Goal: Task Accomplishment & Management: Complete application form

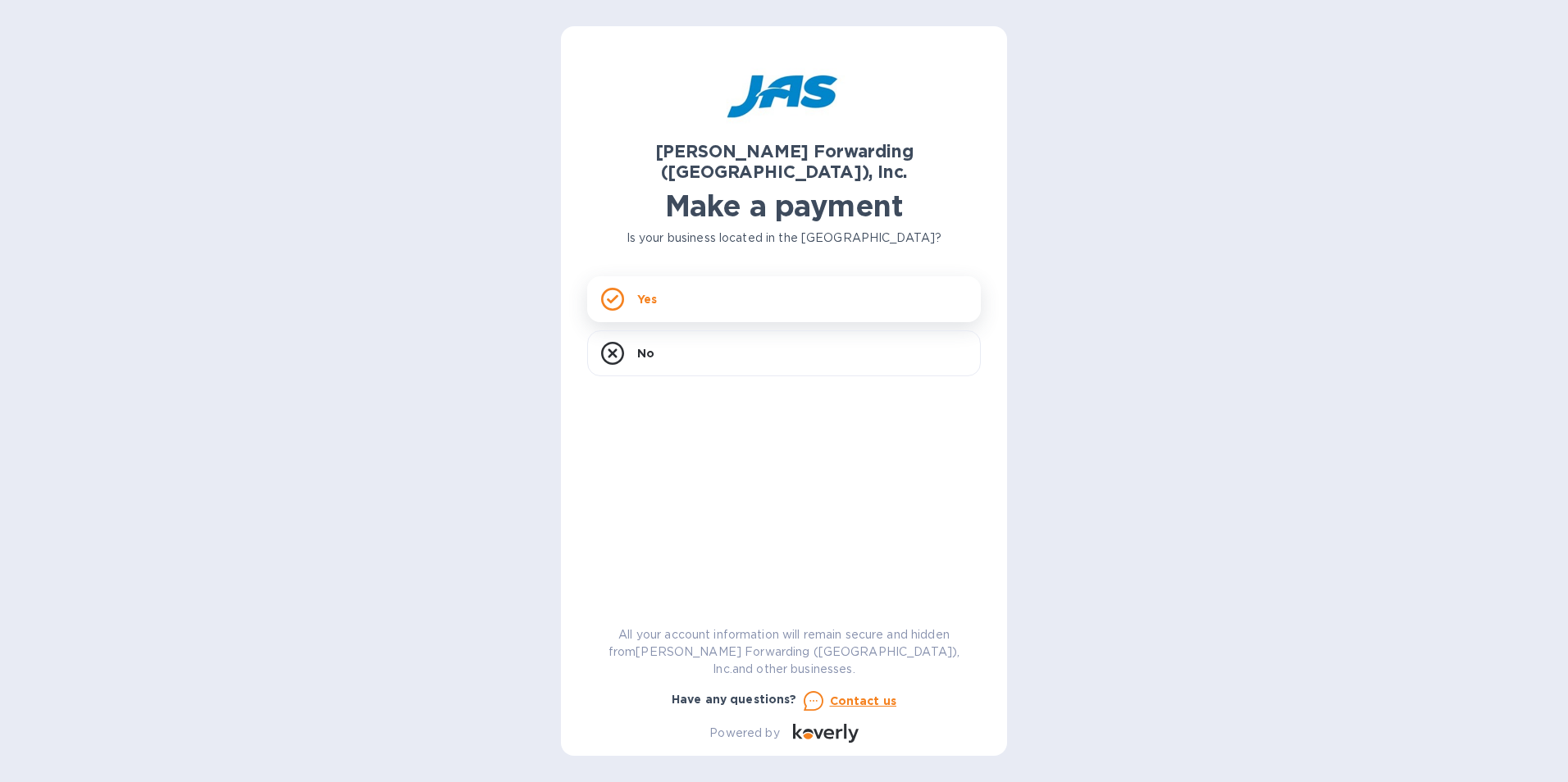
click at [627, 281] on div "Yes" at bounding box center [783, 299] width 394 height 46
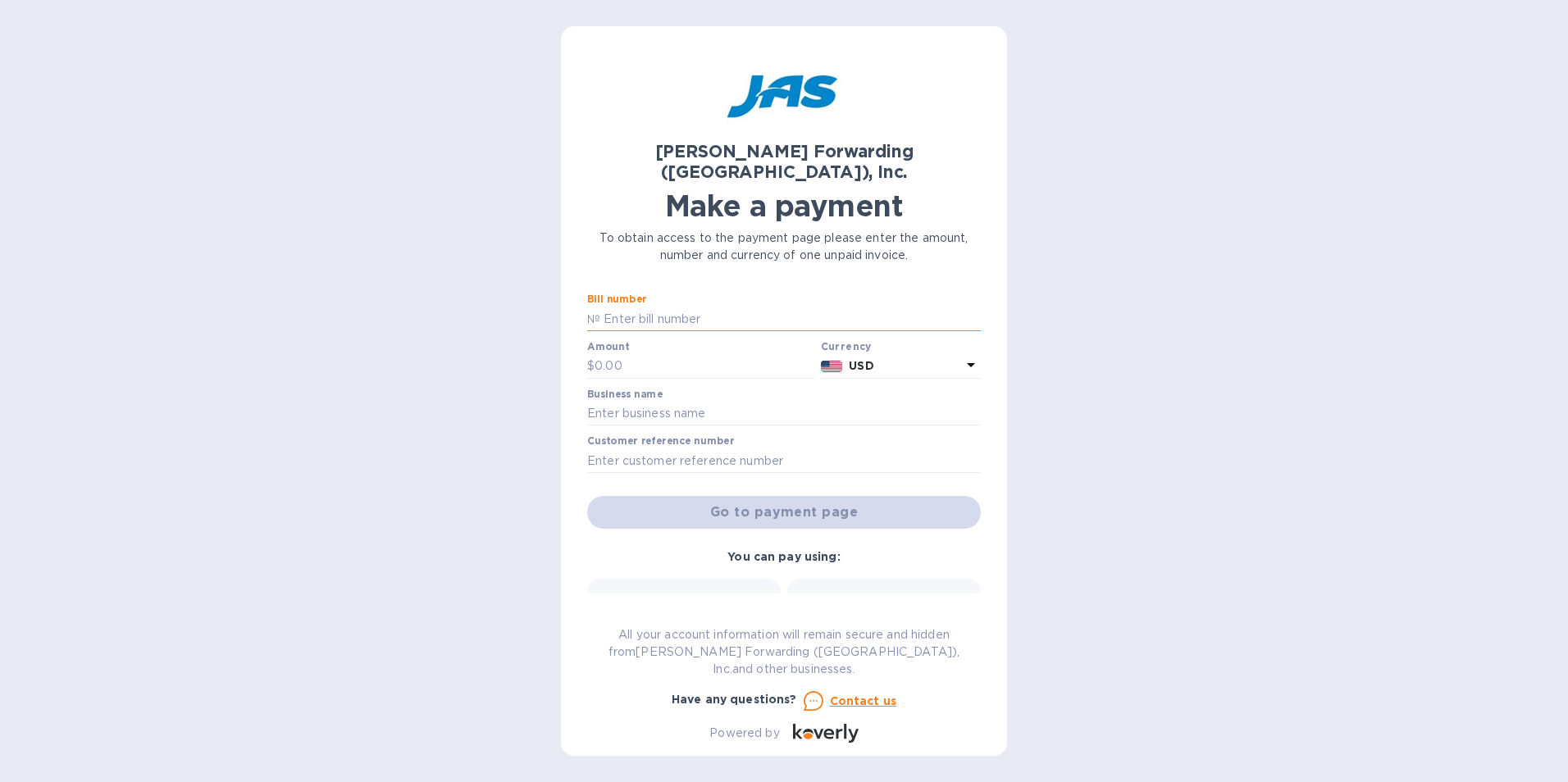
click at [633, 307] on input "text" at bounding box center [790, 319] width 381 height 25
type input "ATL503413961"
click at [653, 354] on input "text" at bounding box center [704, 366] width 220 height 25
type input "404.80"
click at [646, 402] on input "text" at bounding box center [783, 414] width 394 height 25
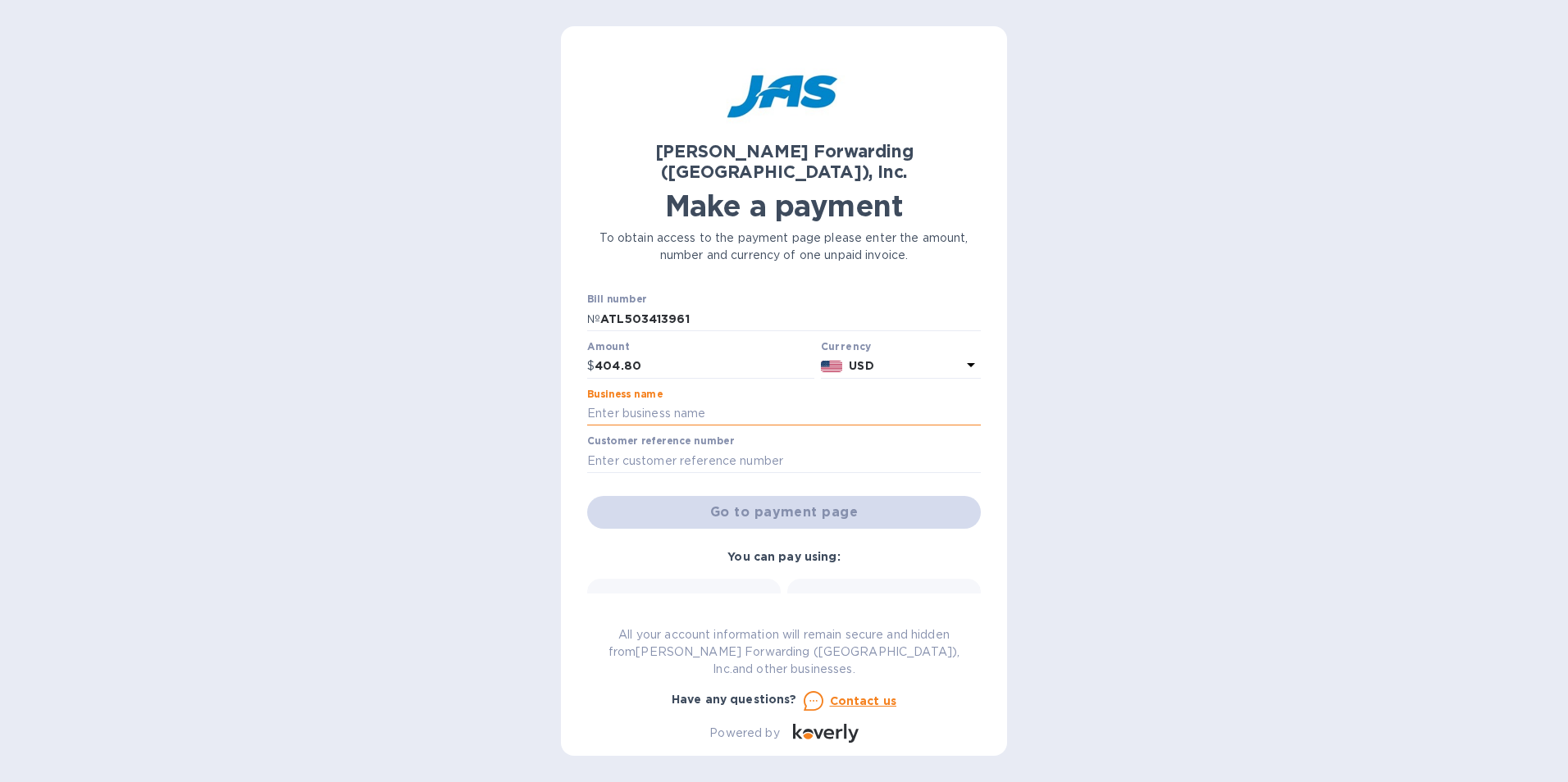
type input "ATHENA USA, INC."
type input "ATHUSABOH"
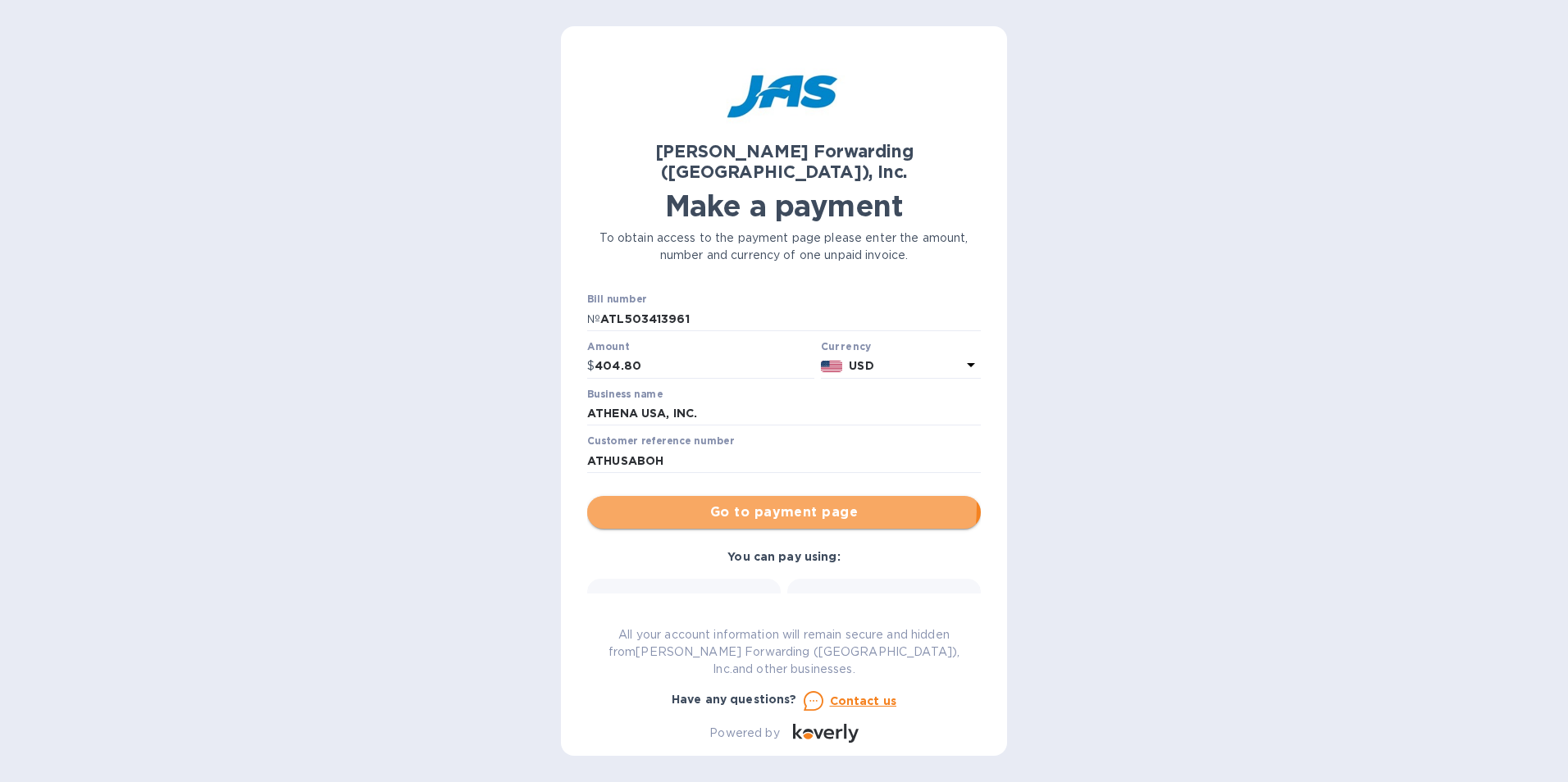
click at [766, 502] on span "Go to payment page" at bounding box center [783, 512] width 367 height 19
